Goal: Task Accomplishment & Management: Manage account settings

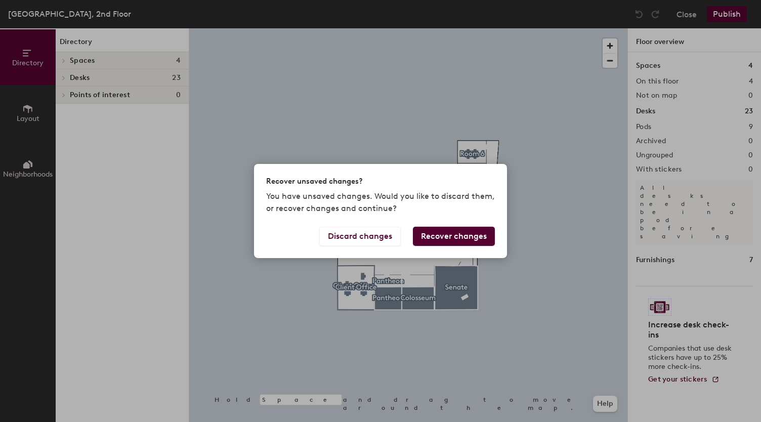
click at [372, 122] on div "Recover unsaved changes? You have unsaved changes. Would you like to discard th…" at bounding box center [380, 211] width 761 height 422
click at [366, 237] on button "Discard changes" at bounding box center [359, 236] width 81 height 19
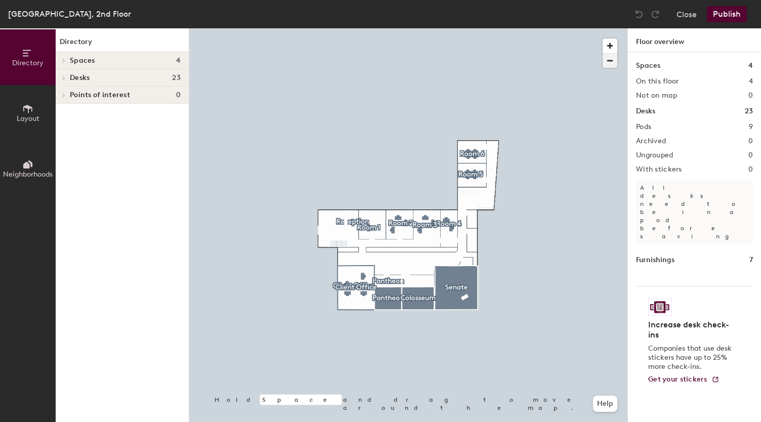
click at [604, 61] on span "button" at bounding box center [609, 61] width 15 height 14
click at [608, 62] on span "button" at bounding box center [609, 61] width 15 height 14
click at [685, 14] on button "Close" at bounding box center [686, 14] width 20 height 16
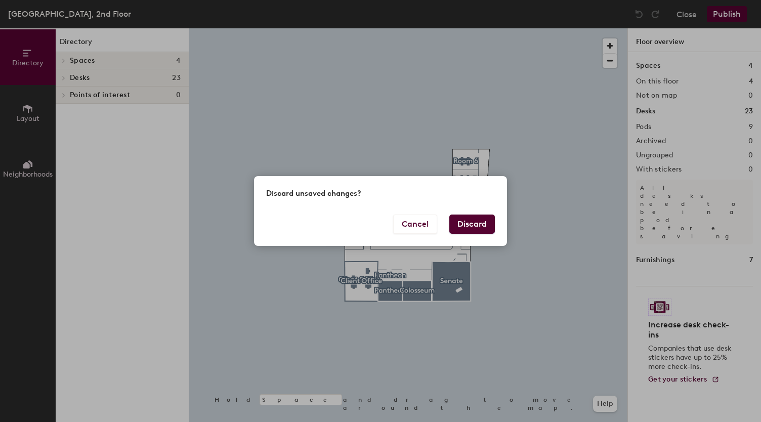
click at [470, 228] on button "Discard" at bounding box center [472, 223] width 46 height 19
